Goal: Information Seeking & Learning: Find specific fact

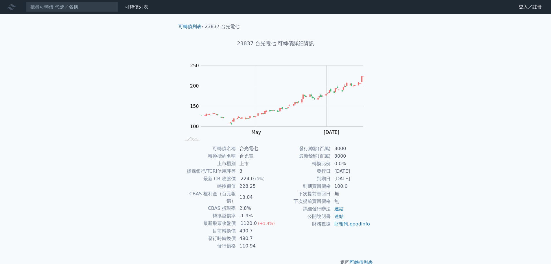
scroll to position [4, 0]
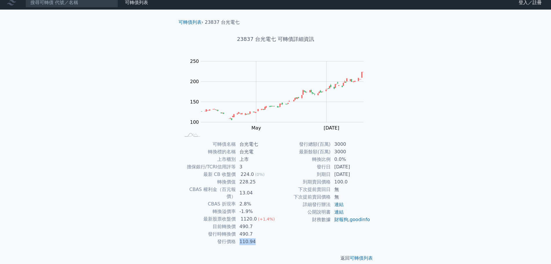
drag, startPoint x: 240, startPoint y: 235, endPoint x: 260, endPoint y: 235, distance: 19.4
click at [260, 238] on td "110.94" at bounding box center [256, 242] width 40 height 8
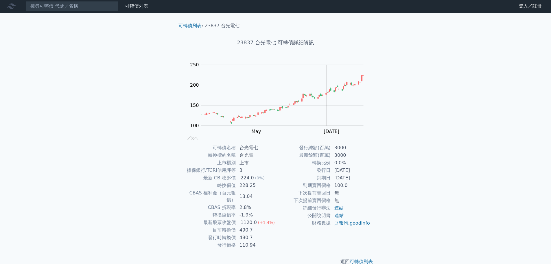
scroll to position [0, 0]
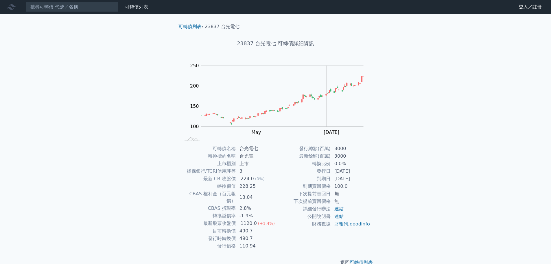
click at [74, 13] on nav "可轉債列表 財務數據 可轉債列表 財務數據 登入／註冊 登入／註冊" at bounding box center [275, 7] width 551 height 14
click at [76, 12] on input at bounding box center [71, 7] width 93 height 10
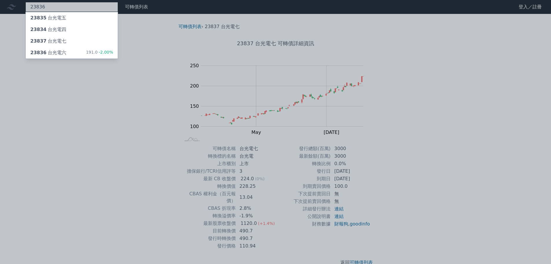
type input "23836"
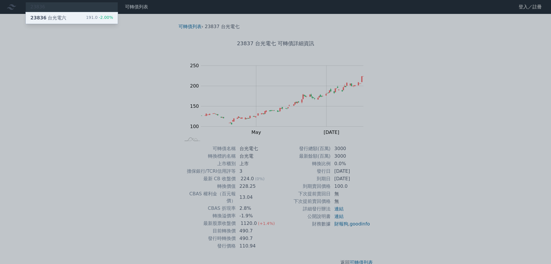
click at [78, 15] on div "23836 台光電六 191.0 -2.00%" at bounding box center [72, 18] width 92 height 12
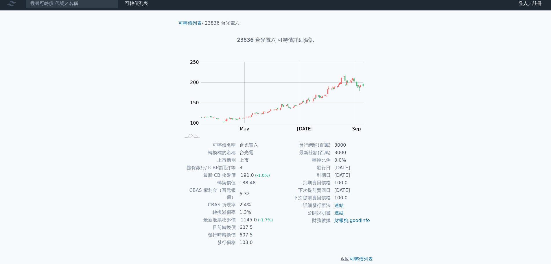
scroll to position [4, 0]
